Goal: Navigation & Orientation: Locate item on page

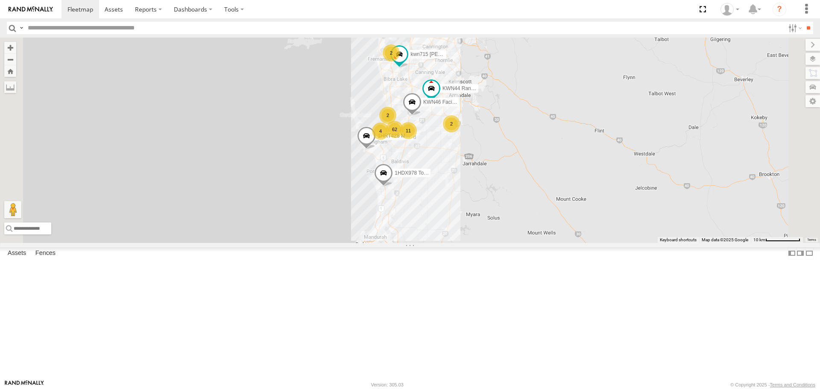
click at [350, 274] on span at bounding box center [341, 262] width 19 height 23
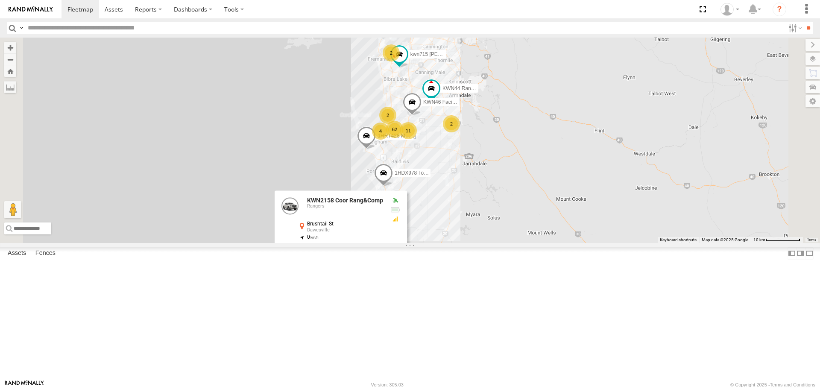
click at [532, 243] on div "11 4 62 2 2 KWN44 Rangers KWN46 Facil.Maint kwn715 [PERSON_NAME] 1HRT428 Manage…" at bounding box center [410, 140] width 820 height 205
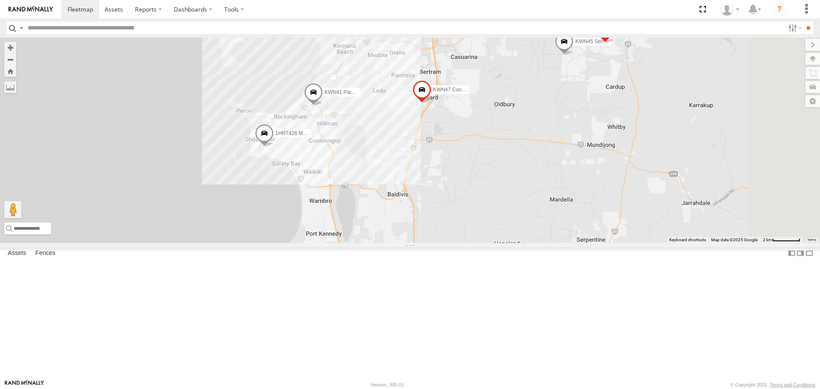
drag, startPoint x: 541, startPoint y: 167, endPoint x: 510, endPoint y: 292, distance: 129.1
click at [520, 243] on div "KWN44 Rangers KWN46 Facil.Maint kwn715 [PERSON_NAME] 1HRT428 Manager IT 1HQN974…" at bounding box center [410, 140] width 820 height 205
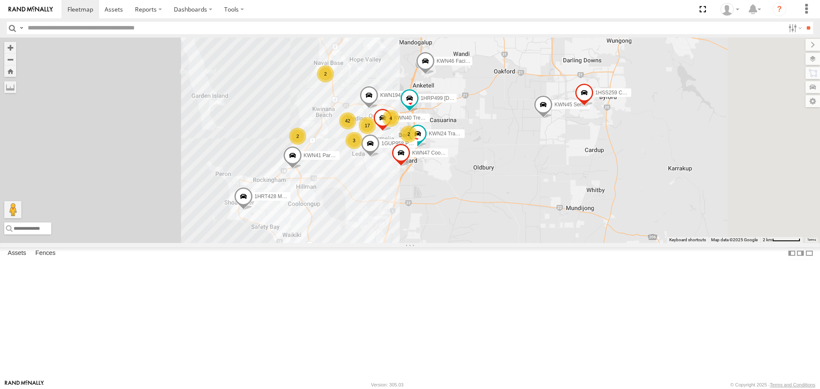
drag, startPoint x: 626, startPoint y: 166, endPoint x: 620, endPoint y: 181, distance: 15.9
click at [620, 181] on div "KWN44 Rangers KWN46 Facil.Maint kwn715 [PERSON_NAME] 1HRT428 Manager IT 1HQN974…" at bounding box center [410, 140] width 820 height 205
click at [510, 15] on span at bounding box center [502, 7] width 15 height 15
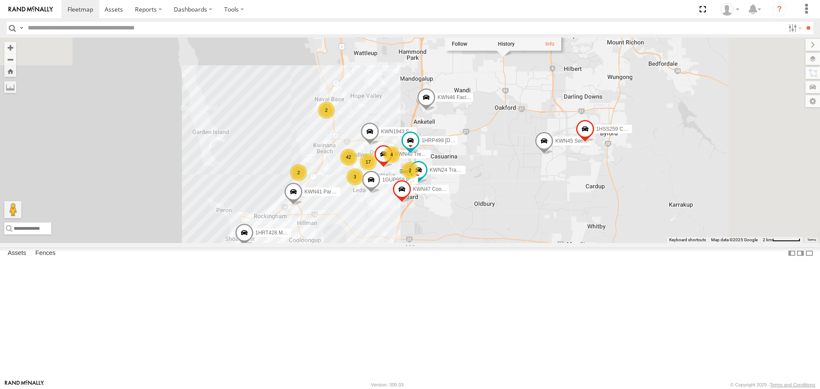
drag, startPoint x: 621, startPoint y: 132, endPoint x: 622, endPoint y: 173, distance: 40.6
click at [622, 173] on div "KWN44 Rangers KWN46 Facil.Maint kwn715 [PERSON_NAME] 1HRT428 Manager IT 1HQN974…" at bounding box center [410, 140] width 820 height 205
click at [614, 243] on div "KWN44 Rangers KWN46 Facil.Maint kwn715 [PERSON_NAME] 1HRT428 Manager IT 1HQN974…" at bounding box center [410, 140] width 820 height 205
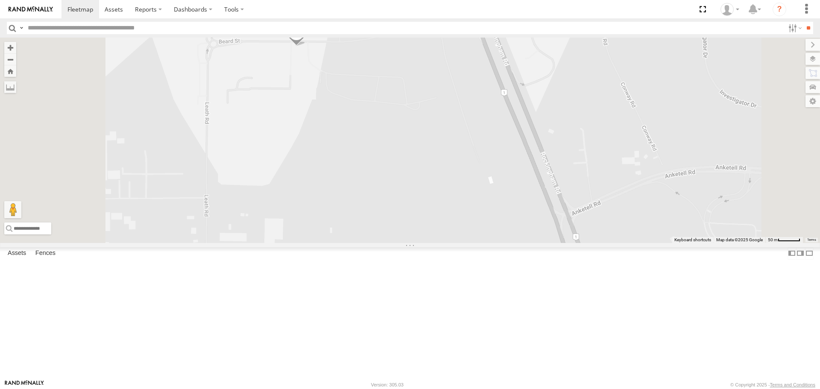
click at [343, 31] on span at bounding box center [335, 23] width 15 height 15
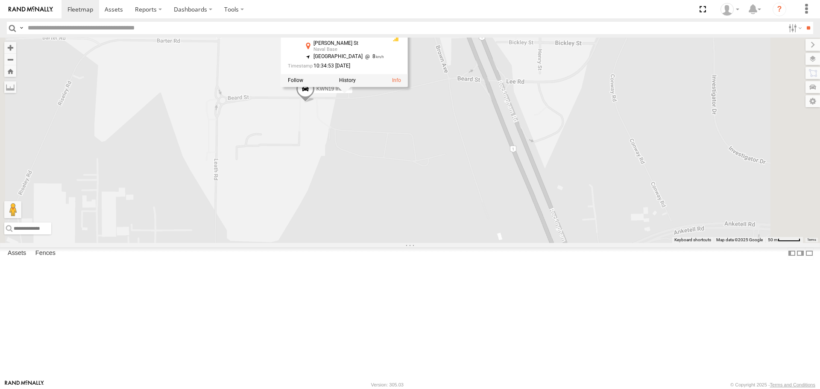
drag, startPoint x: 485, startPoint y: 156, endPoint x: 493, endPoint y: 206, distance: 51.1
click at [493, 206] on div "KWN44 Rangers KWN46 Facil.Maint kwn715 [PERSON_NAME] 1HRT428 Manager IT 1HQN974…" at bounding box center [410, 140] width 820 height 205
click at [315, 103] on span at bounding box center [305, 91] width 19 height 23
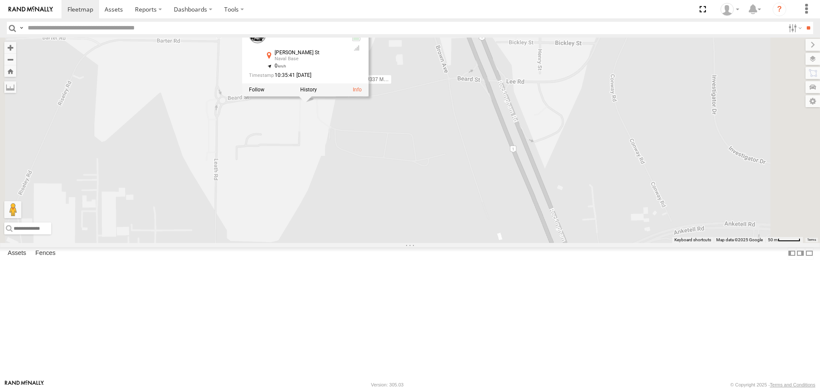
click at [490, 218] on div "KWN44 Rangers KWN46 Facil.Maint kwn715 [PERSON_NAME] 1HRT428 Manager IT 1HQN974…" at bounding box center [410, 140] width 820 height 205
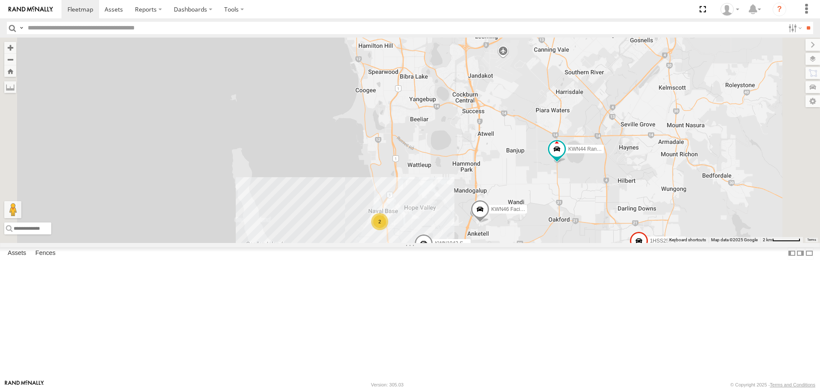
click at [435, 27] on span at bounding box center [426, 19] width 15 height 15
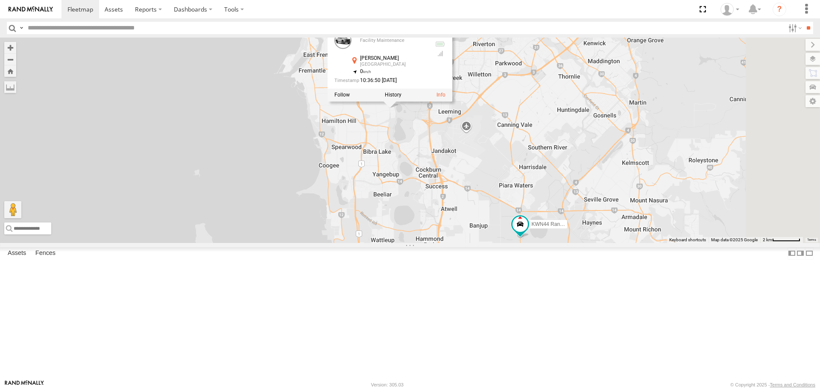
drag, startPoint x: 517, startPoint y: 197, endPoint x: 502, endPoint y: 228, distance: 34.2
click at [502, 228] on div "KWN44 Rangers KWN46 Facil.Maint kwn715 [PERSON_NAME] 1HRT428 Manager IT 1HQN974…" at bounding box center [410, 140] width 820 height 205
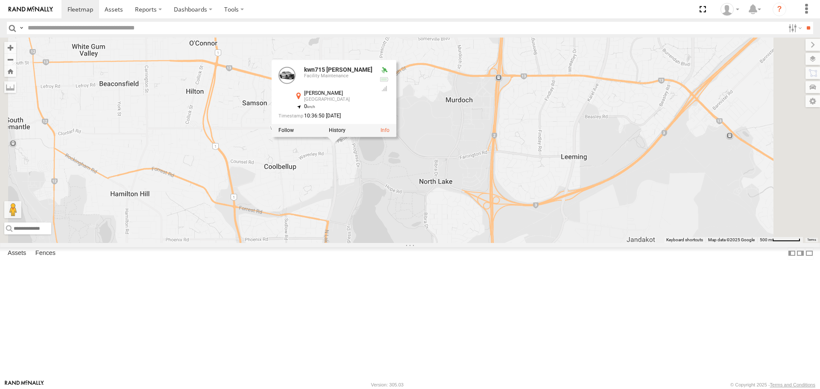
click at [453, 243] on div "KWN44 Rangers KWN46 Facil.Maint kwn715 [PERSON_NAME] 1HRT428 Manager IT 1HQN974…" at bounding box center [410, 140] width 820 height 205
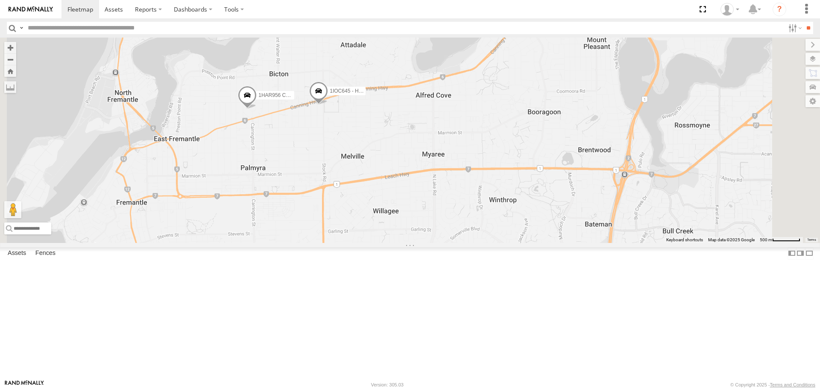
click at [328, 105] on span at bounding box center [318, 93] width 19 height 23
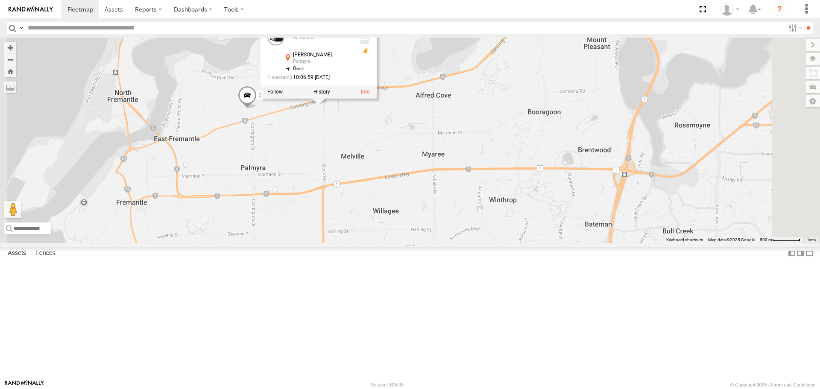
click at [257, 109] on span at bounding box center [247, 97] width 19 height 23
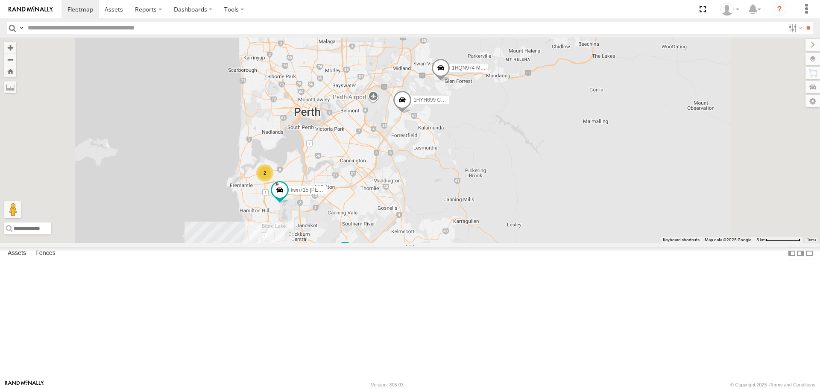
click at [450, 82] on span at bounding box center [441, 70] width 19 height 23
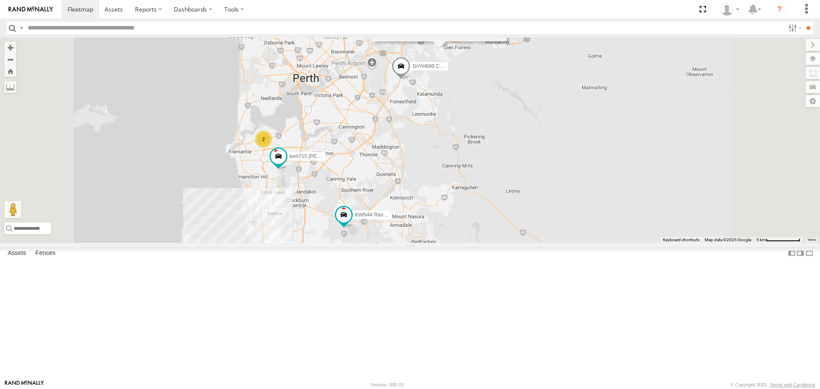
drag, startPoint x: 557, startPoint y: 314, endPoint x: 507, endPoint y: 116, distance: 204.0
click at [510, 121] on div "KWN44 Rangers KWN46 Facil.Maint kwn715 [PERSON_NAME] 1HRT428 Manager IT 1HQN974…" at bounding box center [410, 140] width 820 height 205
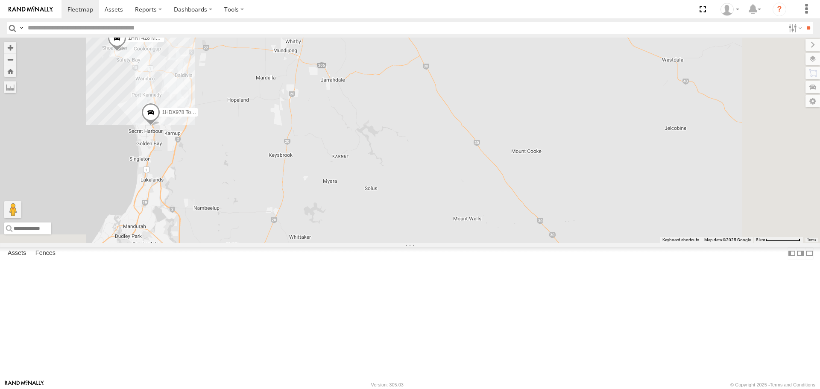
drag, startPoint x: 381, startPoint y: 196, endPoint x: 448, endPoint y: 321, distance: 142.2
click at [448, 243] on div "KWN44 Rangers KWN46 Facil.Maint kwn715 [PERSON_NAME] 1HRT428 Manager IT 1HQN974…" at bounding box center [410, 140] width 820 height 205
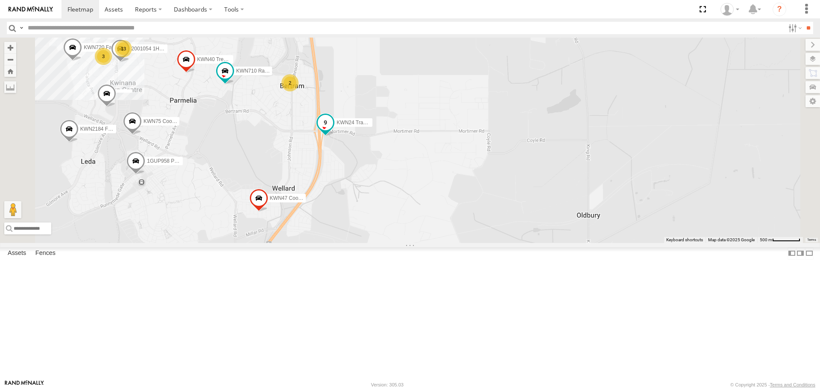
click at [333, 130] on span at bounding box center [325, 122] width 15 height 15
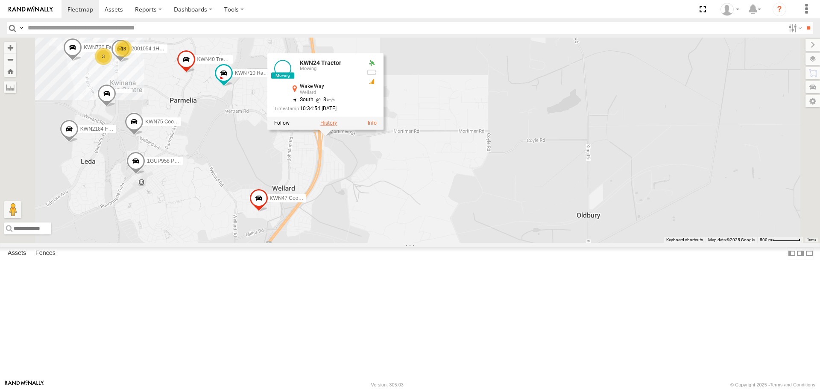
click at [337, 126] on label at bounding box center [328, 123] width 17 height 6
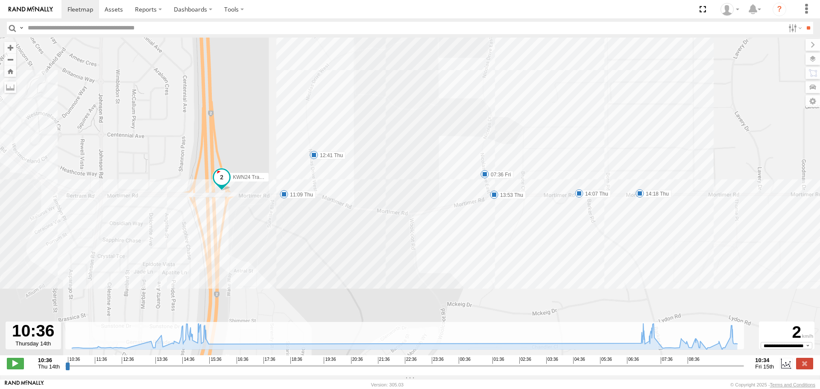
drag, startPoint x: 614, startPoint y: 261, endPoint x: 382, endPoint y: 284, distance: 232.2
click at [382, 284] on div "KWN24 Tractor 11:09 Thu 12:41 Thu 13:53 Thu 14:07 Thu 14:18 Thu 14:57 Thu 15:16…" at bounding box center [410, 201] width 820 height 327
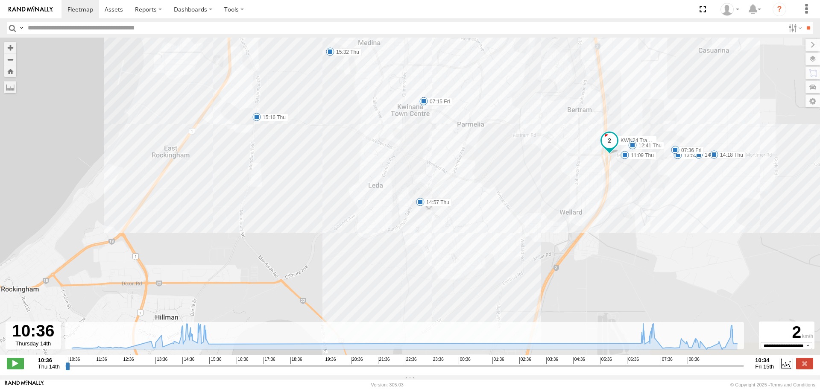
drag, startPoint x: 257, startPoint y: 301, endPoint x: 527, endPoint y: 189, distance: 291.7
click at [527, 189] on div "KWN24 Tractor 11:09 Thu 12:41 Thu 13:53 Thu 14:07 Thu 14:18 Thu 14:57 Thu 15:16…" at bounding box center [410, 201] width 820 height 327
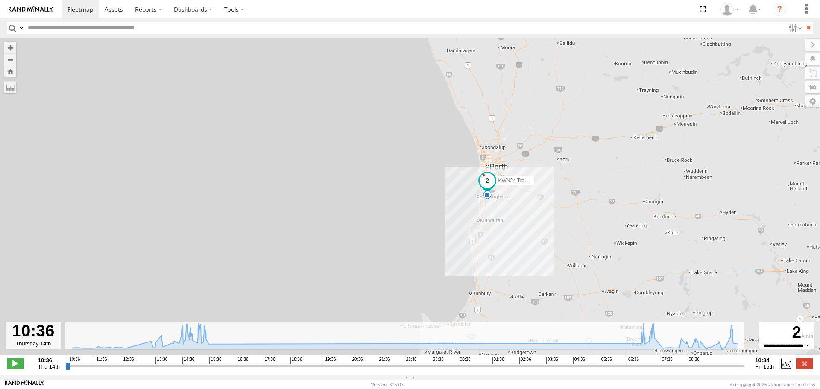
click at [11, 27] on input "button" at bounding box center [12, 28] width 11 height 12
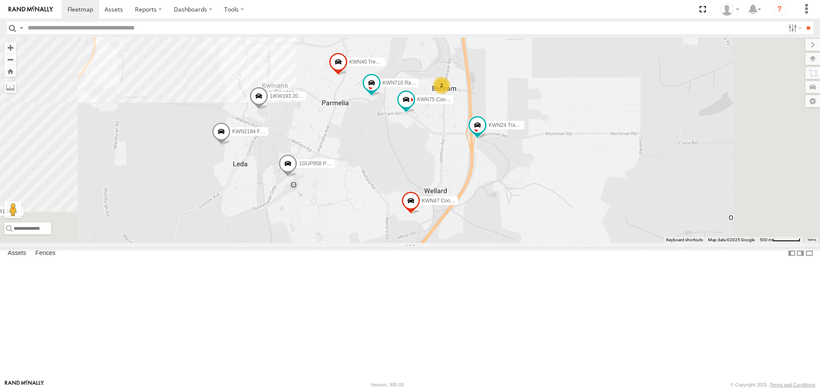
drag, startPoint x: 476, startPoint y: 191, endPoint x: 459, endPoint y: 273, distance: 83.8
click at [459, 243] on div "1IOC645 - HiAce 1HSS259 Coor.Enviro Plan & Develop KWN44 Rangers KWN24 Tractor …" at bounding box center [410, 140] width 820 height 205
click at [423, 113] on span at bounding box center [415, 104] width 15 height 15
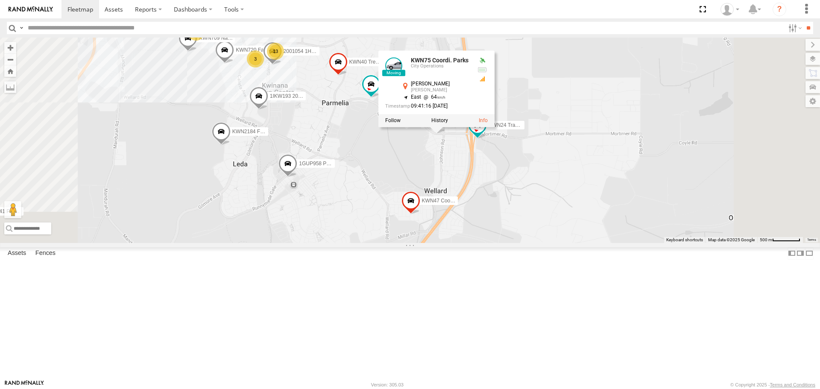
click at [495, 127] on div at bounding box center [437, 121] width 116 height 13
click at [448, 124] on label at bounding box center [440, 121] width 17 height 6
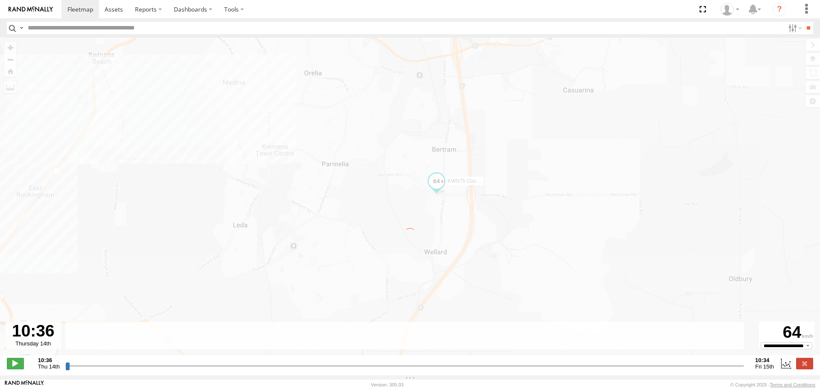
type input "**********"
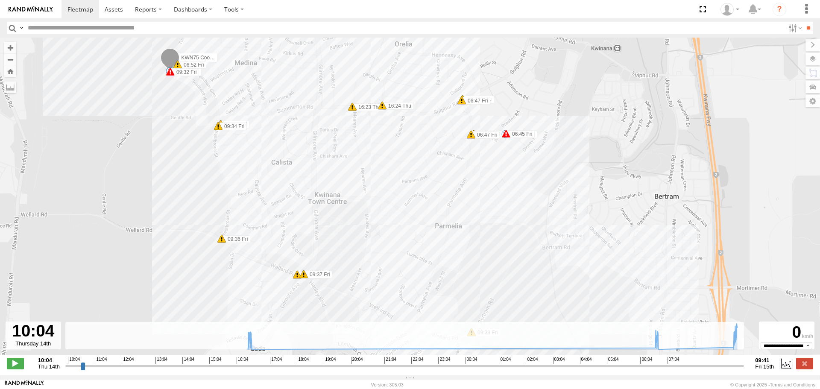
click at [10, 25] on input "button" at bounding box center [12, 28] width 11 height 12
